Goal: Use online tool/utility: Utilize a website feature to perform a specific function

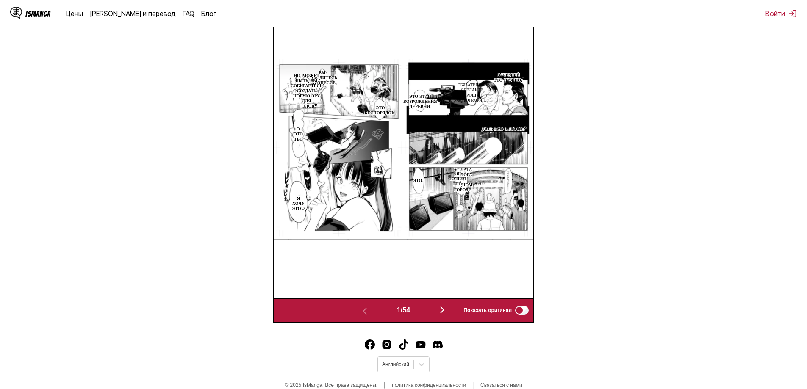
click at [447, 314] on img "button" at bounding box center [442, 310] width 10 height 10
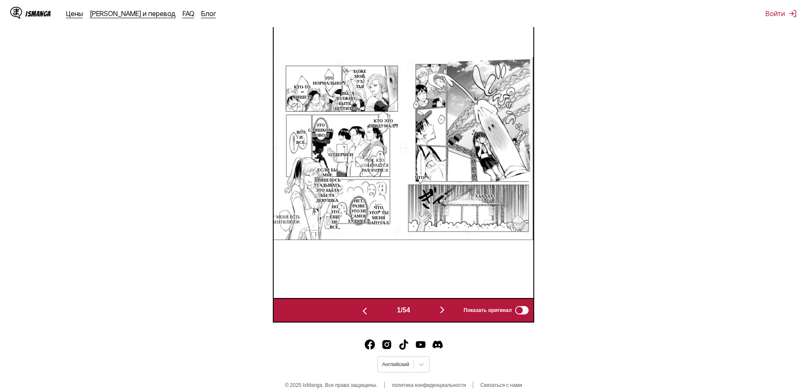
click at [444, 312] on img "button" at bounding box center [442, 310] width 10 height 10
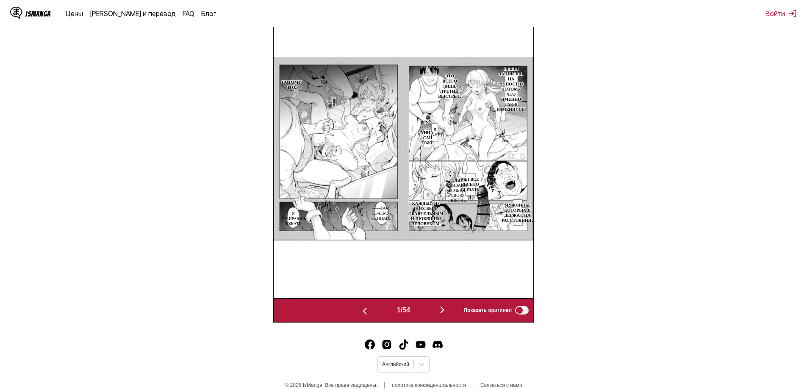
scroll to position [0, 6755]
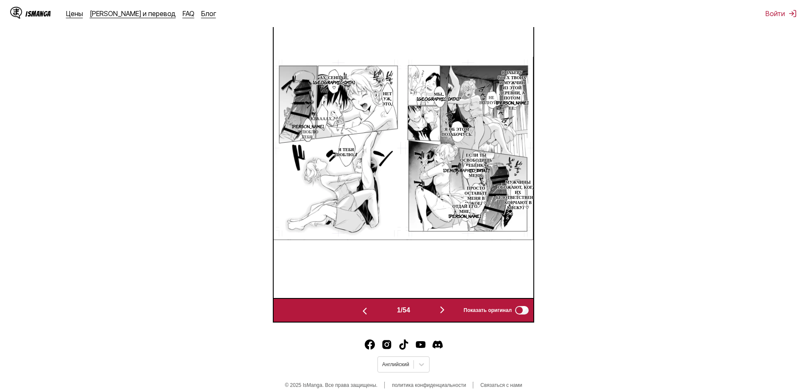
click at [361, 317] on button "button" at bounding box center [364, 311] width 51 height 12
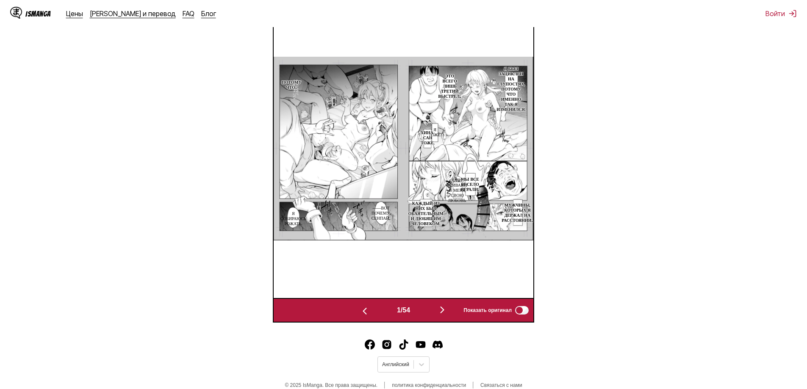
click at [361, 317] on button "button" at bounding box center [364, 311] width 51 height 12
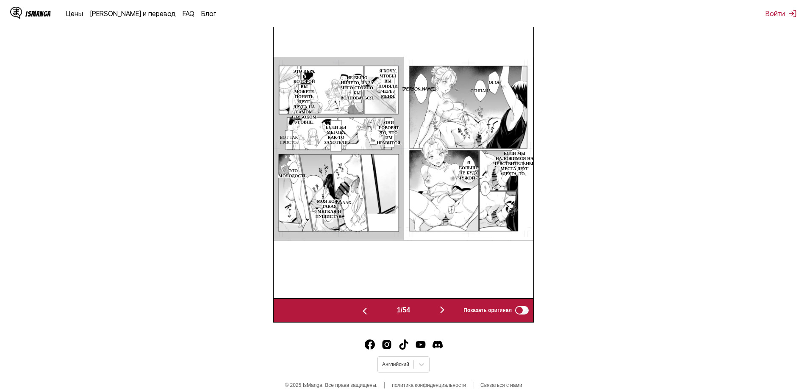
click at [447, 313] on img "button" at bounding box center [442, 310] width 10 height 10
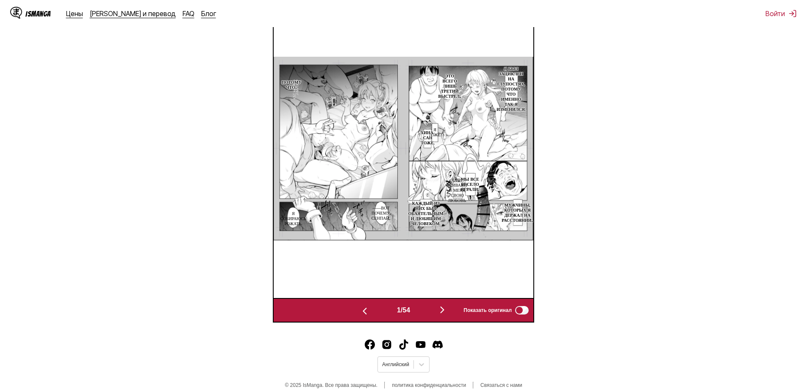
click at [447, 313] on img "button" at bounding box center [442, 310] width 10 height 10
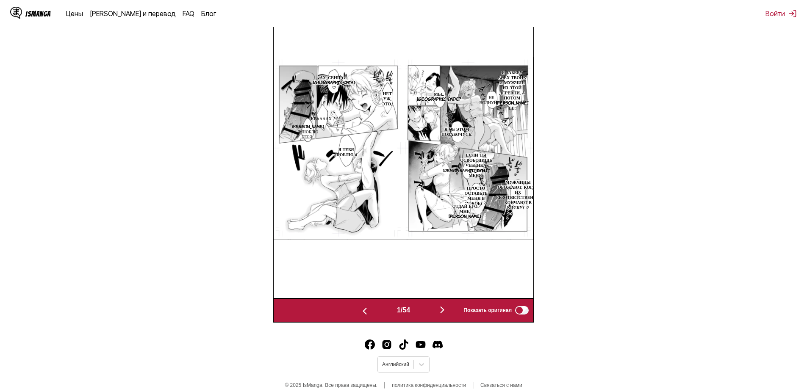
click at [447, 313] on img "button" at bounding box center [442, 310] width 10 height 10
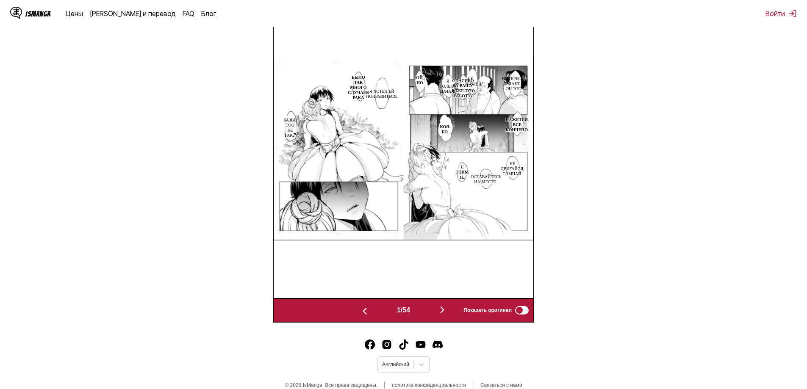
click at [447, 313] on img "button" at bounding box center [442, 310] width 10 height 10
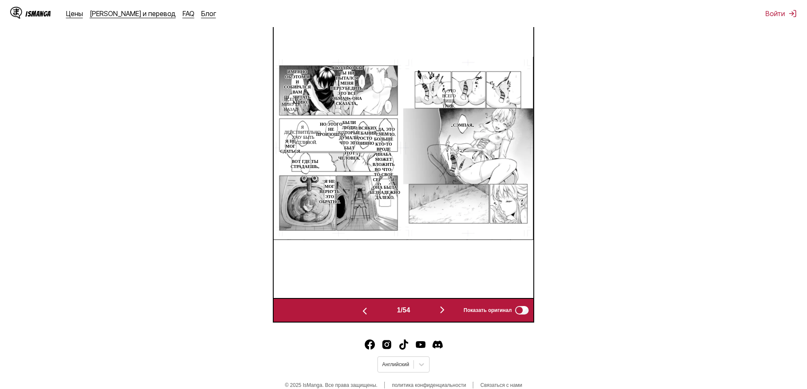
click at [447, 312] on img "button" at bounding box center [442, 310] width 10 height 10
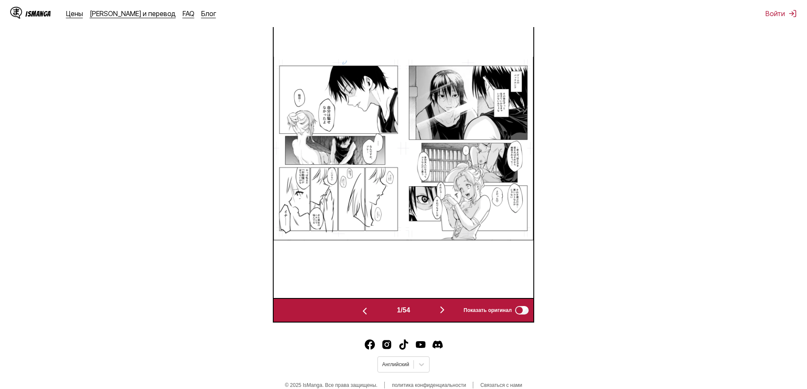
click at [447, 312] on img "button" at bounding box center [442, 310] width 10 height 10
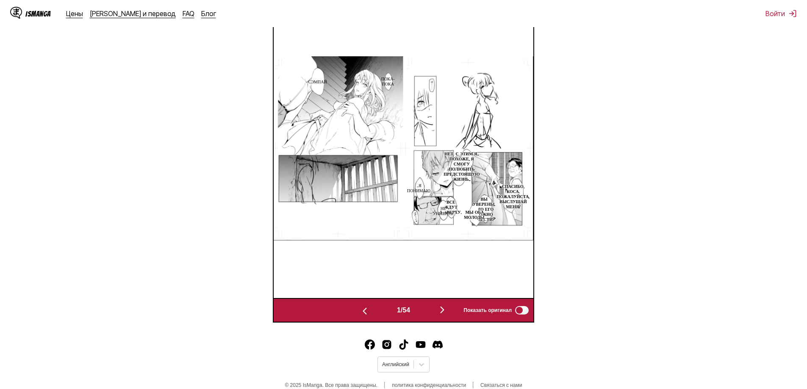
click at [447, 312] on img "button" at bounding box center [442, 310] width 10 height 10
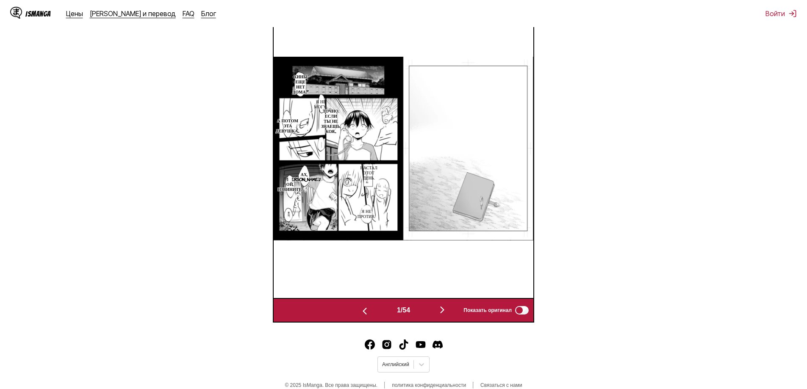
click at [447, 312] on img "button" at bounding box center [442, 310] width 10 height 10
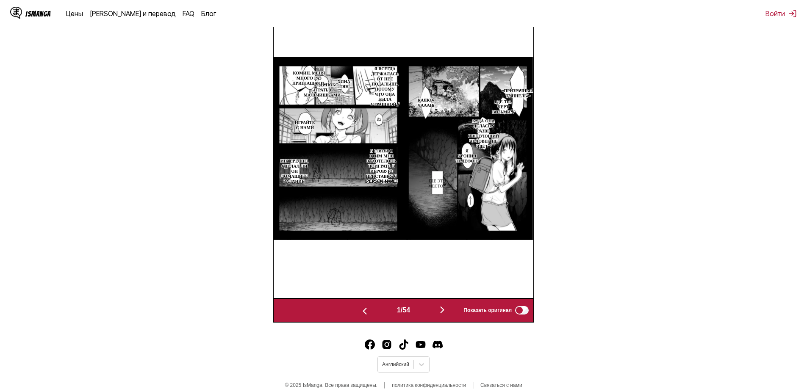
click at [447, 312] on img "button" at bounding box center [442, 310] width 10 height 10
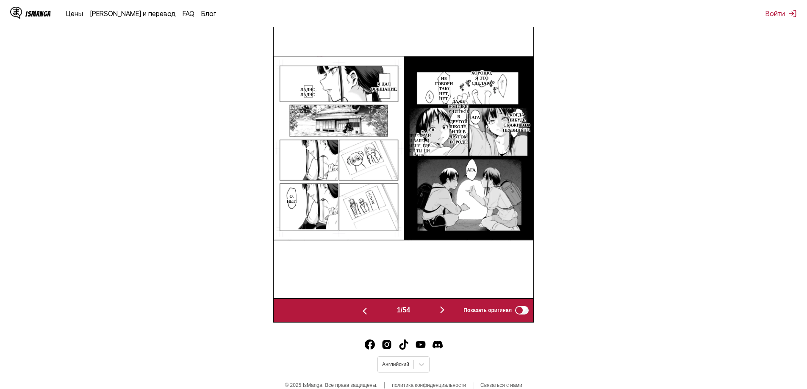
click at [447, 312] on img "button" at bounding box center [442, 310] width 10 height 10
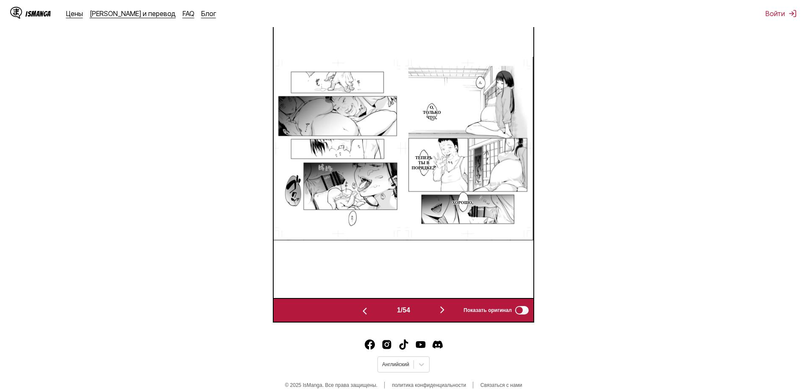
click at [363, 307] on button "button" at bounding box center [364, 311] width 51 height 12
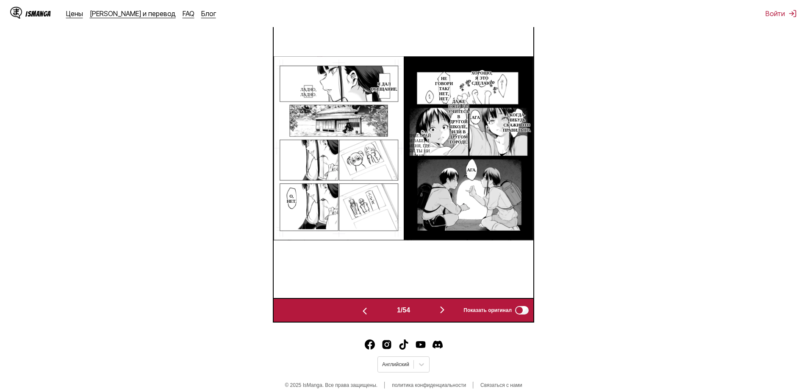
click at [452, 308] on button "button" at bounding box center [442, 311] width 51 height 12
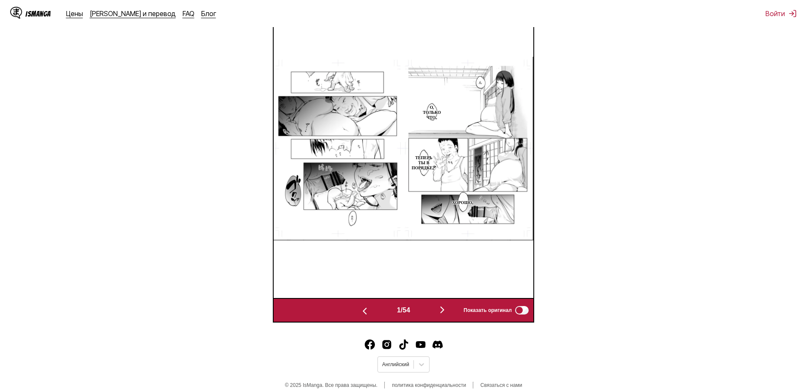
click at [445, 312] on img "button" at bounding box center [442, 310] width 10 height 10
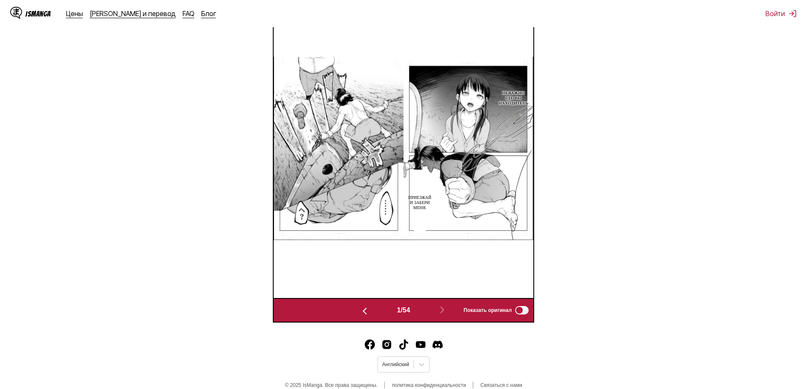
scroll to position [0, 13769]
